Goal: Information Seeking & Learning: Learn about a topic

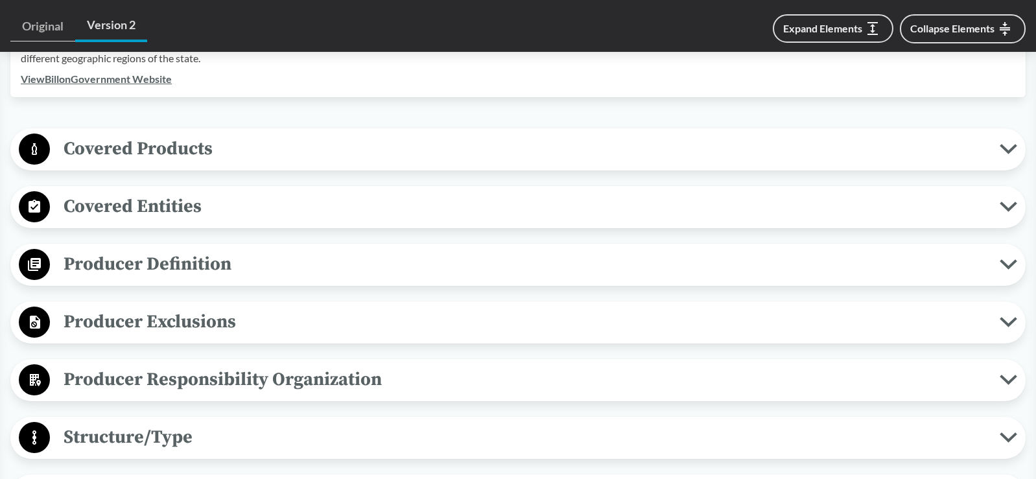
scroll to position [525, 0]
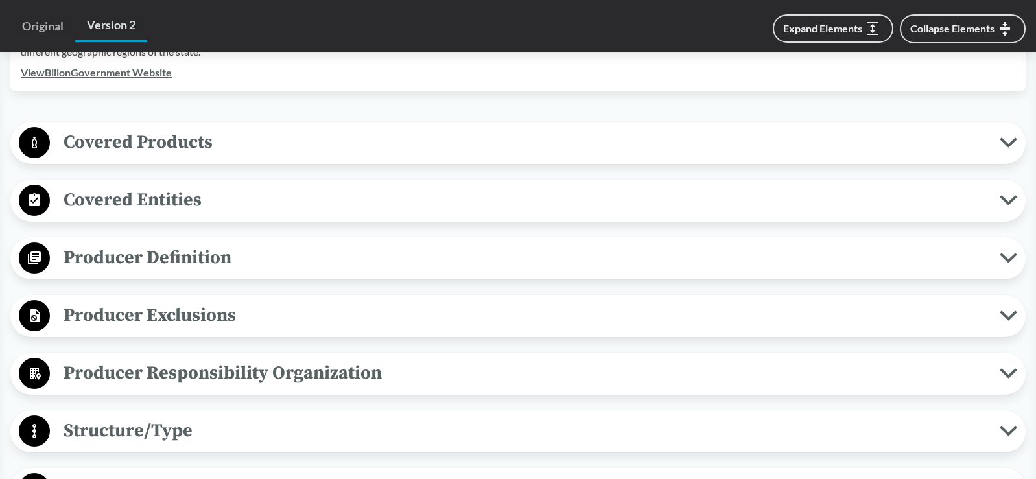
click at [154, 144] on span "Covered Products" at bounding box center [525, 142] width 950 height 29
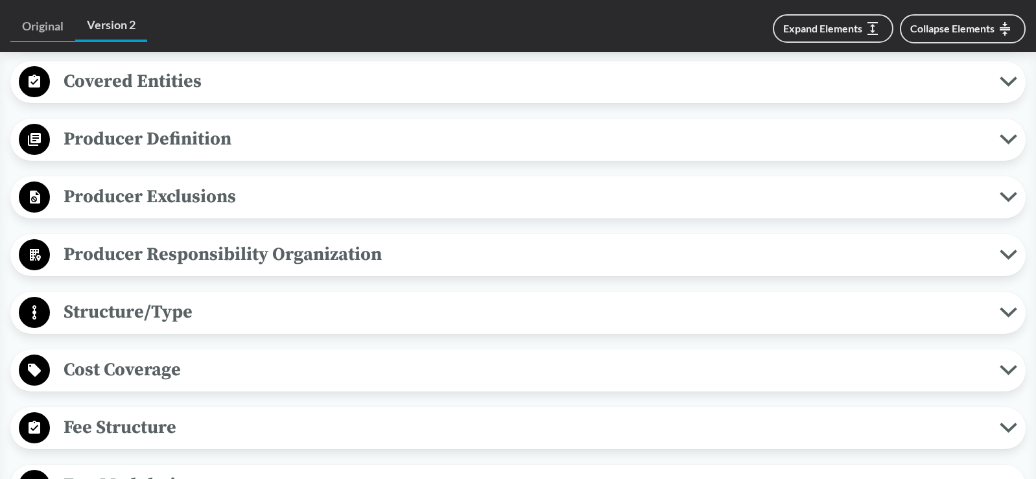
scroll to position [1108, 0]
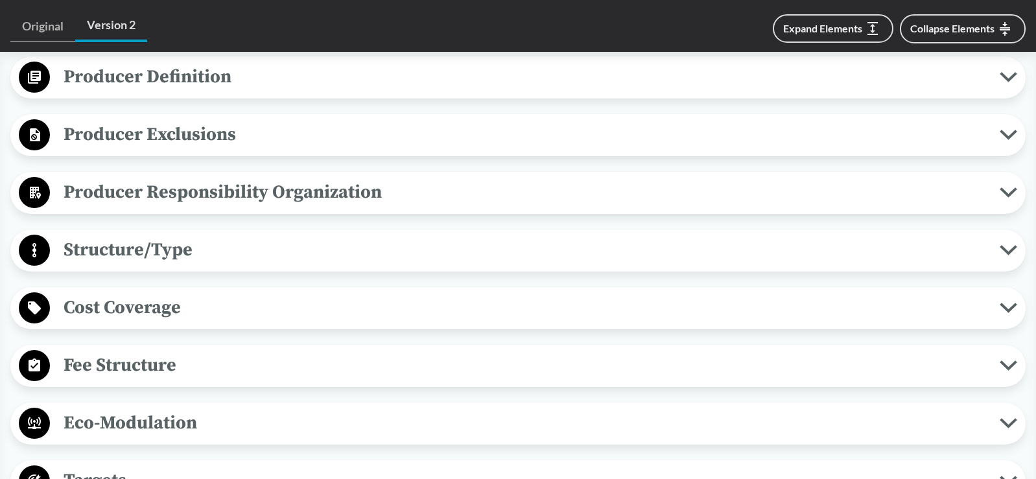
click at [165, 250] on span "Structure/Type" at bounding box center [525, 249] width 950 height 29
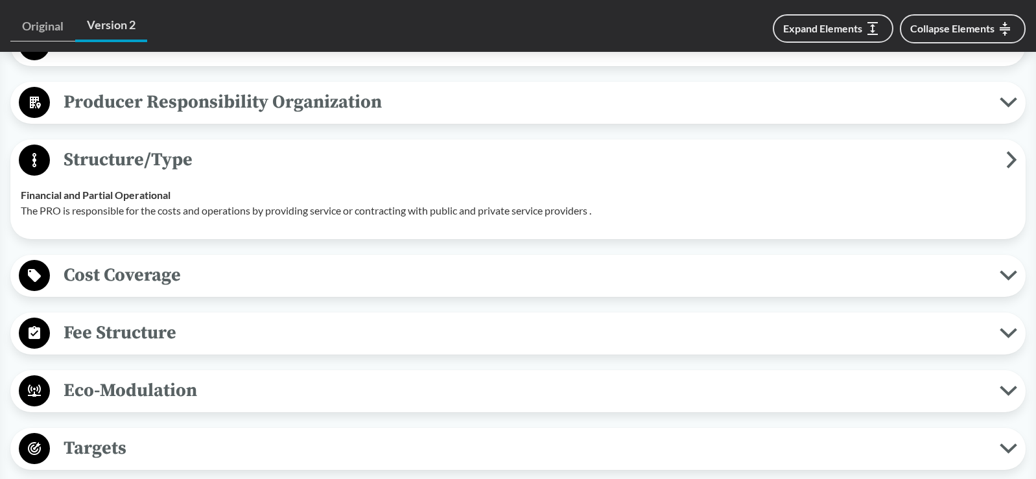
scroll to position [1238, 0]
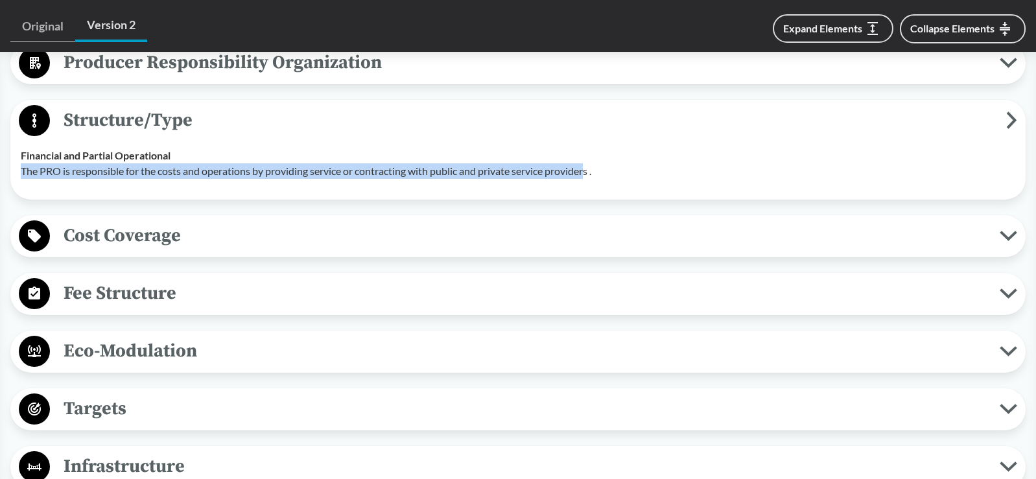
drag, startPoint x: 23, startPoint y: 169, endPoint x: 591, endPoint y: 170, distance: 568.7
click at [591, 170] on p "The PRO is responsible for the costs and operations by providing service or con…" at bounding box center [518, 171] width 995 height 16
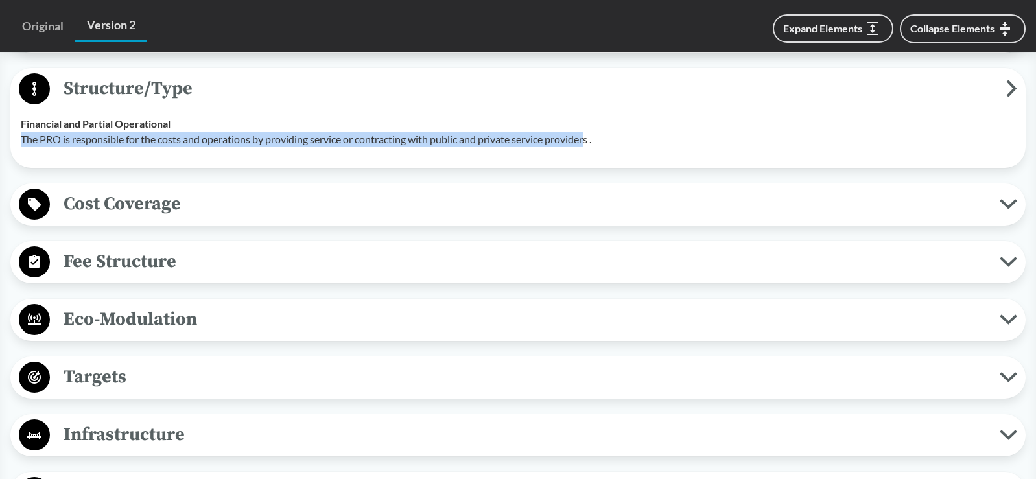
scroll to position [1303, 0]
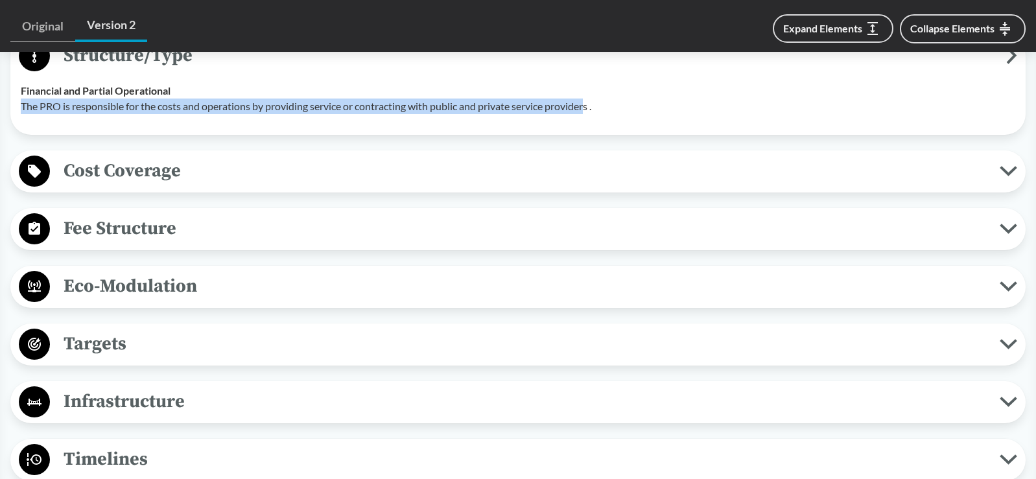
click at [161, 226] on span "Fee Structure" at bounding box center [525, 228] width 950 height 29
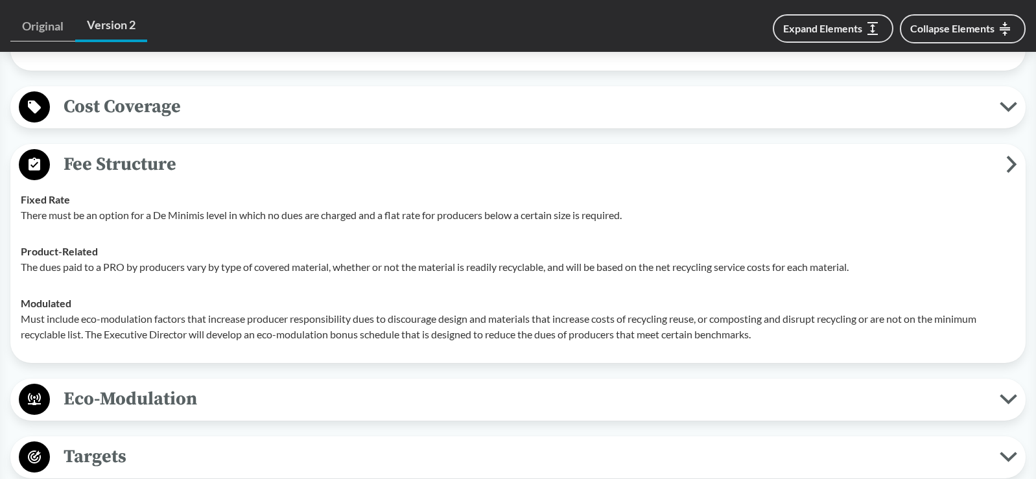
scroll to position [1368, 0]
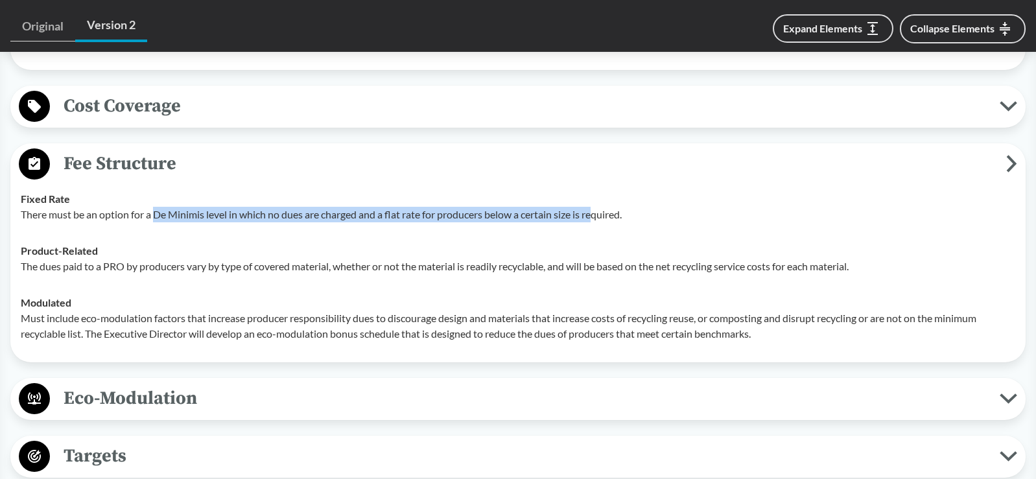
drag, startPoint x: 156, startPoint y: 213, endPoint x: 600, endPoint y: 218, distance: 444.2
click at [600, 218] on p "There must be an option for a De Minimis level in which no dues are charged and…" at bounding box center [518, 215] width 995 height 16
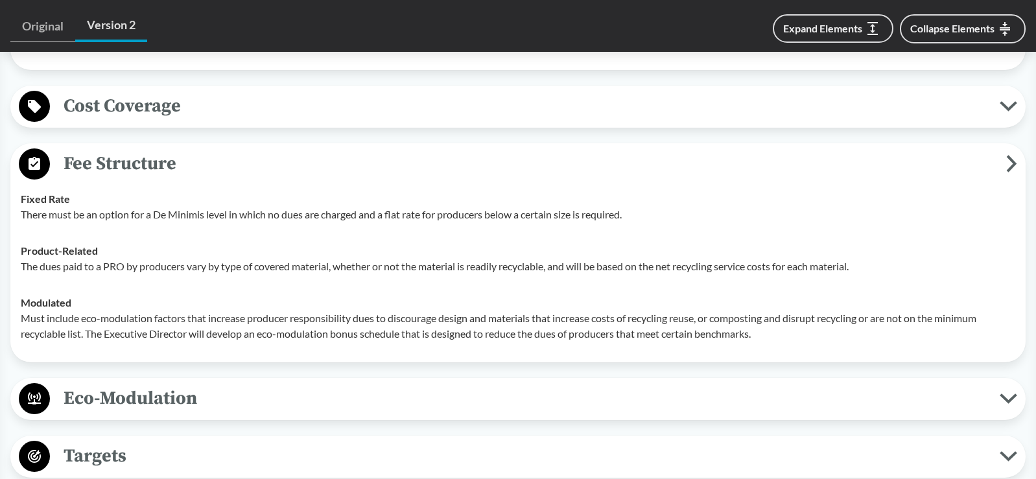
drag, startPoint x: 600, startPoint y: 218, endPoint x: 549, endPoint y: 245, distance: 58.6
click at [549, 245] on div "Product-Related The dues paid to a PRO by producers vary by type of covered mat…" at bounding box center [518, 258] width 995 height 31
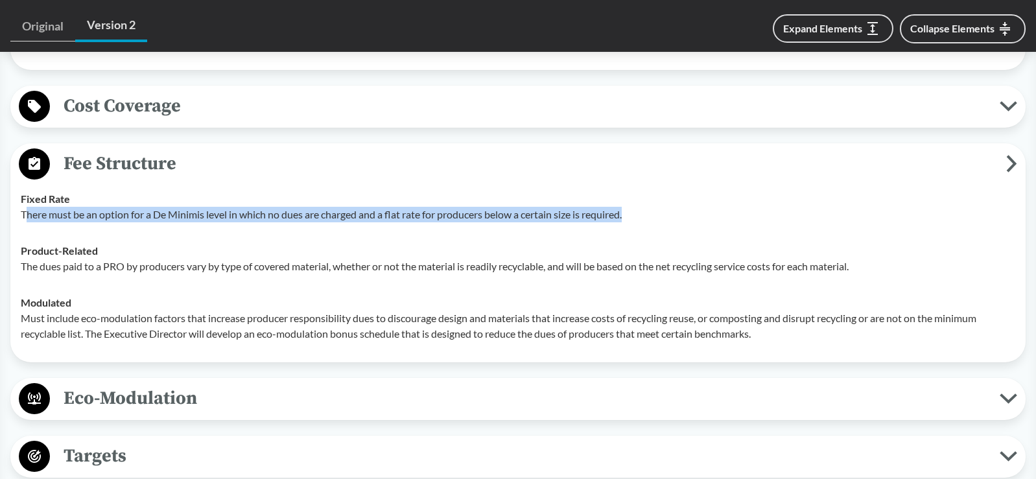
drag, startPoint x: 61, startPoint y: 212, endPoint x: 655, endPoint y: 213, distance: 594.0
click at [655, 213] on p "There must be an option for a De Minimis level in which no dues are charged and…" at bounding box center [518, 215] width 995 height 16
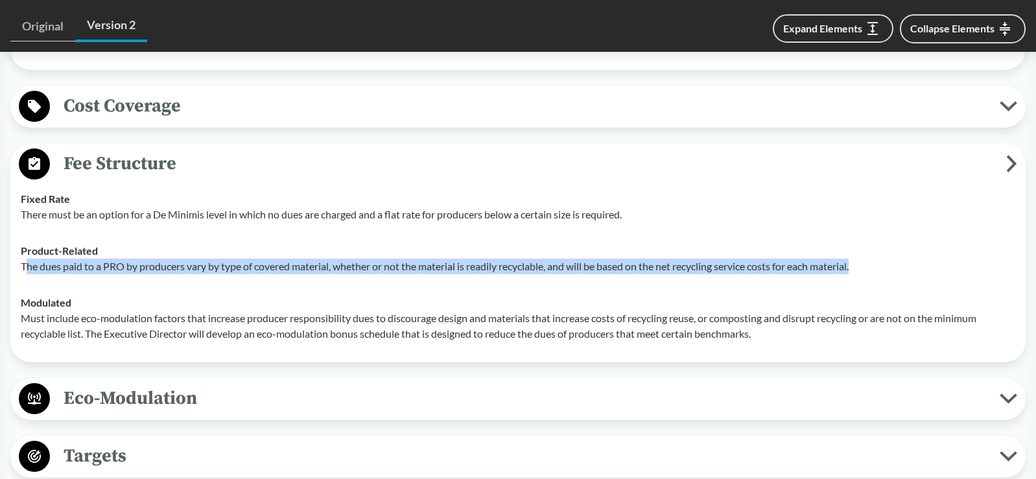
drag, startPoint x: 25, startPoint y: 265, endPoint x: 884, endPoint y: 276, distance: 859.9
click at [884, 276] on td "Product-Related The dues paid to a PRO by producers vary by type of covered mat…" at bounding box center [518, 259] width 1006 height 52
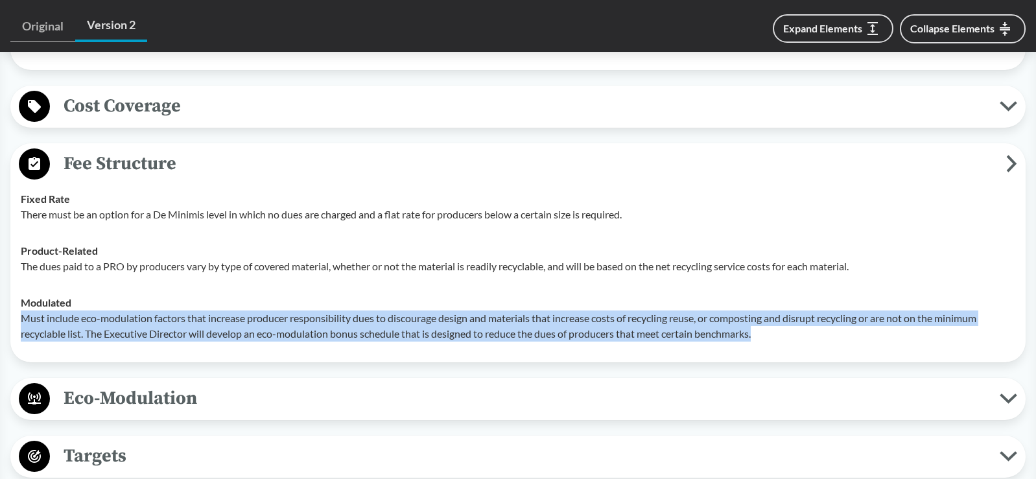
drag, startPoint x: 22, startPoint y: 318, endPoint x: 870, endPoint y: 334, distance: 848.3
click at [870, 334] on p "Must include eco-modulation factors that increase producer responsibility dues …" at bounding box center [518, 326] width 995 height 31
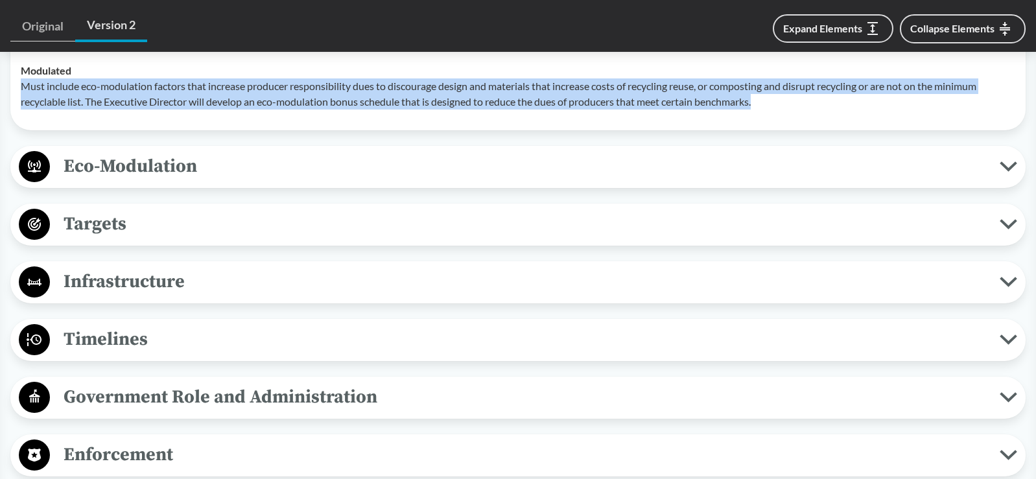
scroll to position [1627, 0]
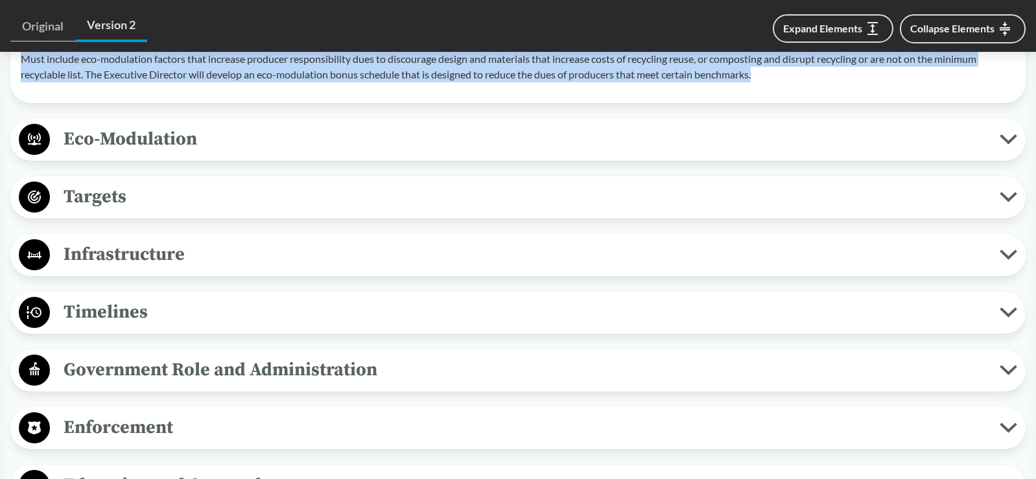
click at [158, 144] on span "Eco-Modulation" at bounding box center [525, 139] width 950 height 29
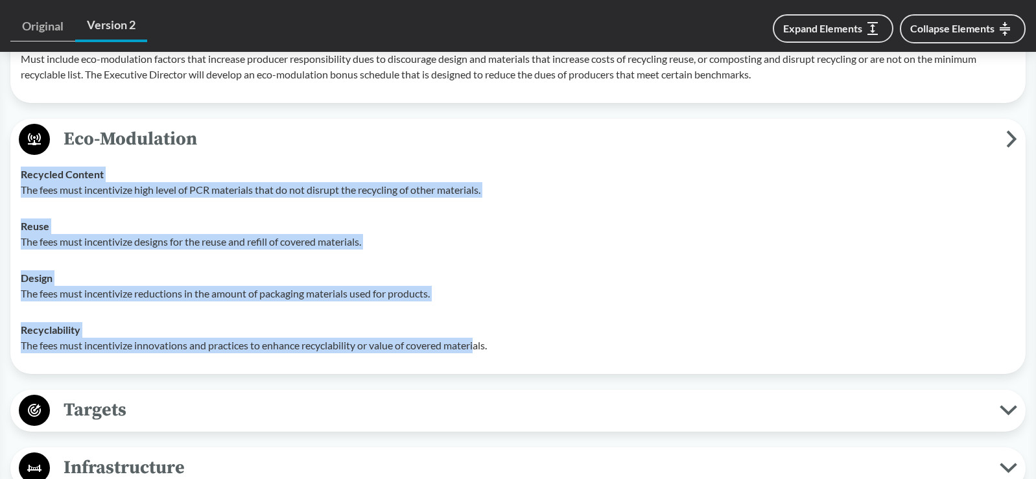
drag, startPoint x: 21, startPoint y: 178, endPoint x: 483, endPoint y: 344, distance: 490.6
click at [483, 344] on tbody "Recycled Content The fees must incentivize high level of PCR materials that do …" at bounding box center [518, 260] width 1006 height 208
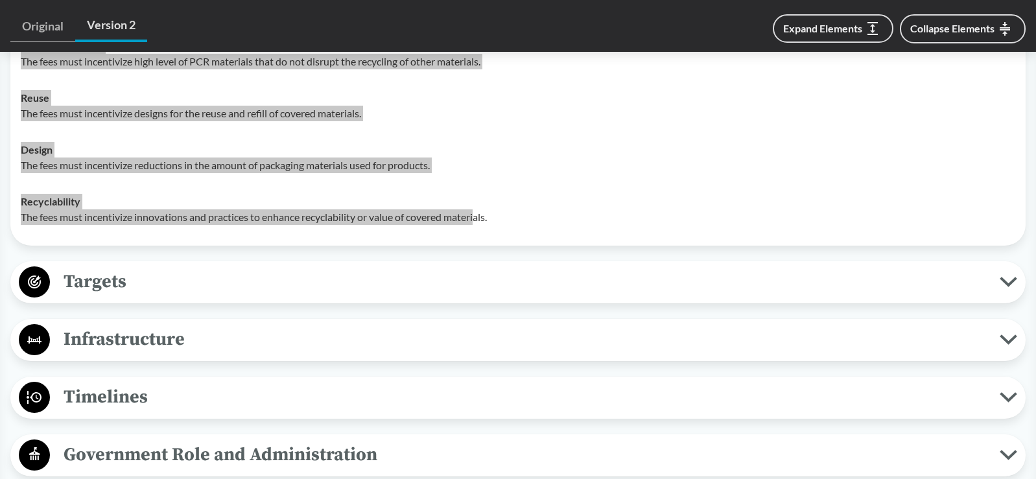
scroll to position [1757, 0]
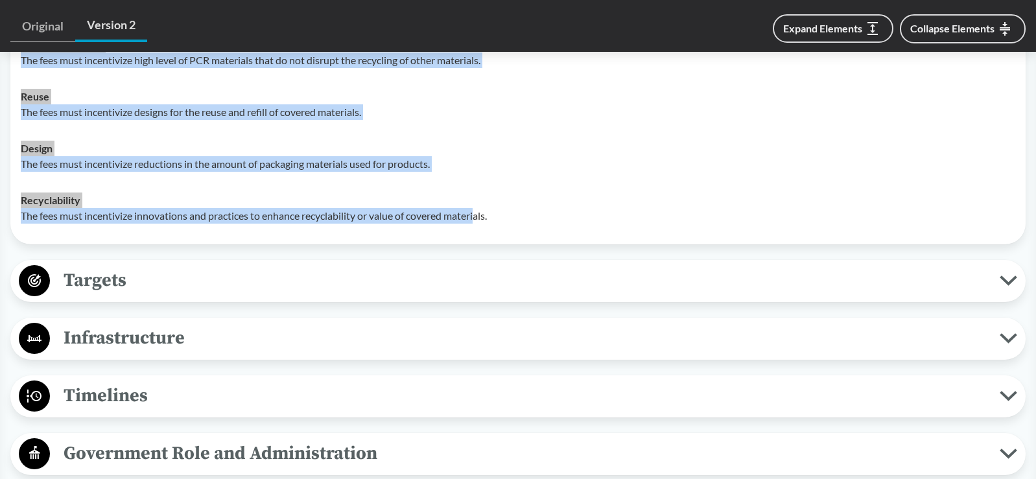
click at [118, 278] on span "Targets" at bounding box center [525, 280] width 950 height 29
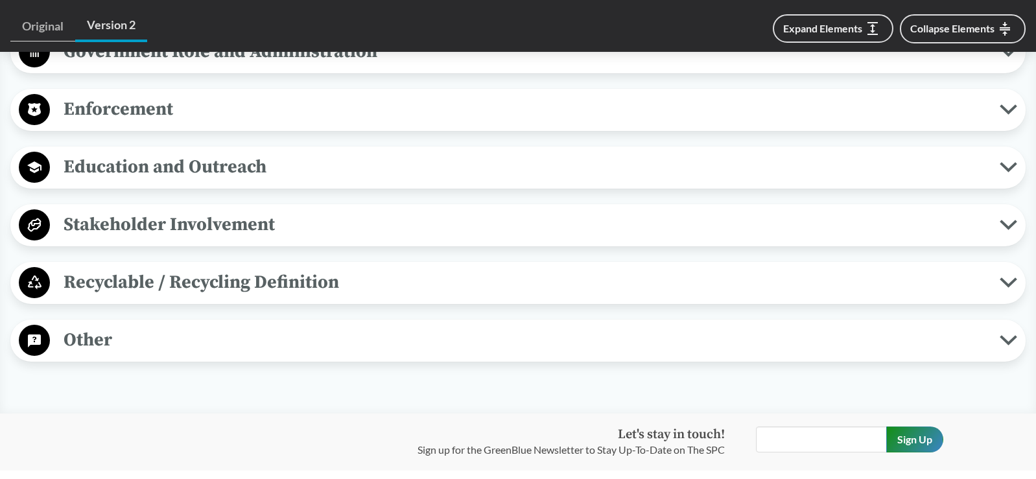
scroll to position [2340, 0]
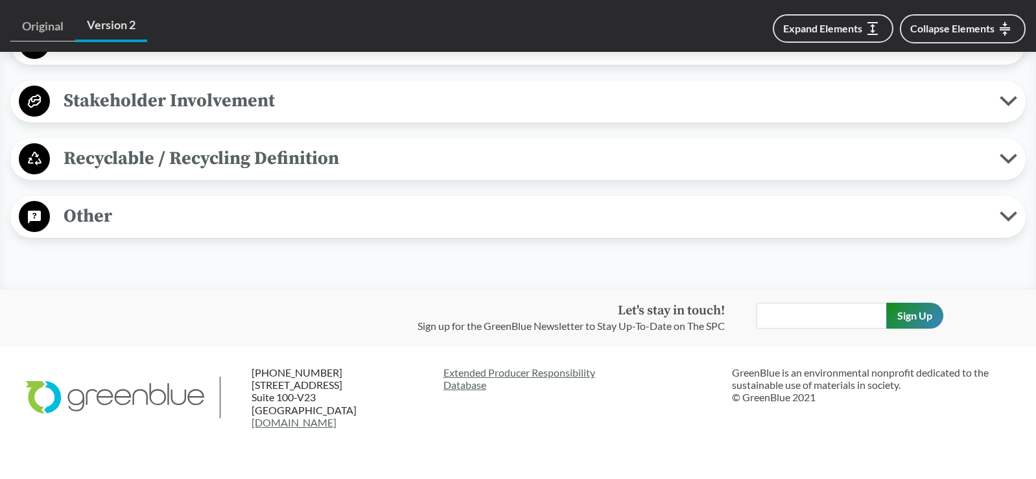
click at [986, 392] on p "GreenBlue is an environmental nonprofit dedicated to the sustainable use of mat…" at bounding box center [871, 385] width 278 height 38
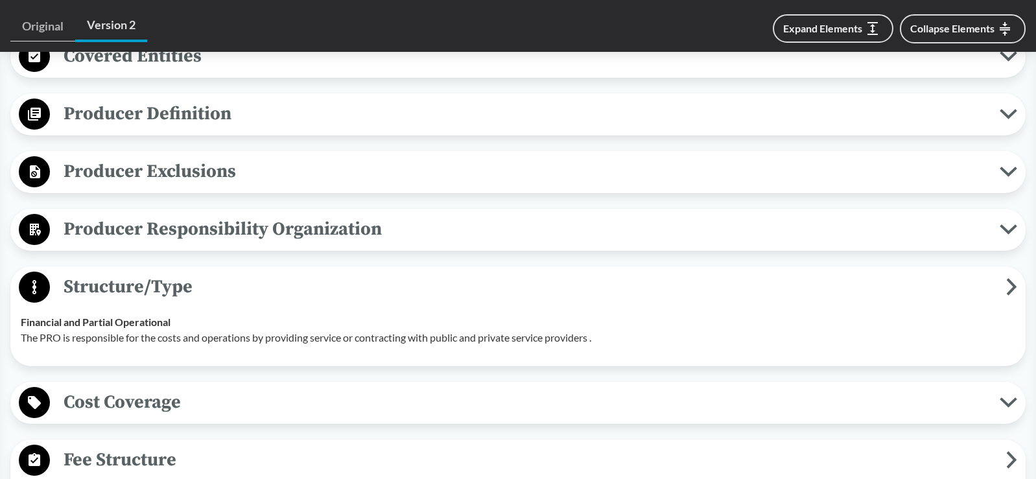
scroll to position [1043, 0]
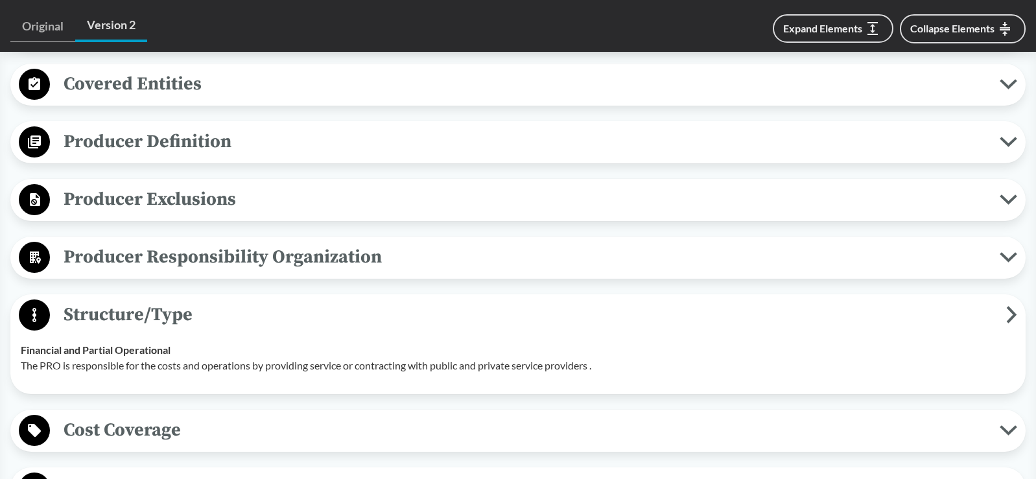
click at [972, 377] on td "Financial and Partial Operational The PRO is responsible for the costs and oper…" at bounding box center [518, 358] width 1006 height 52
